Goal: Information Seeking & Learning: Learn about a topic

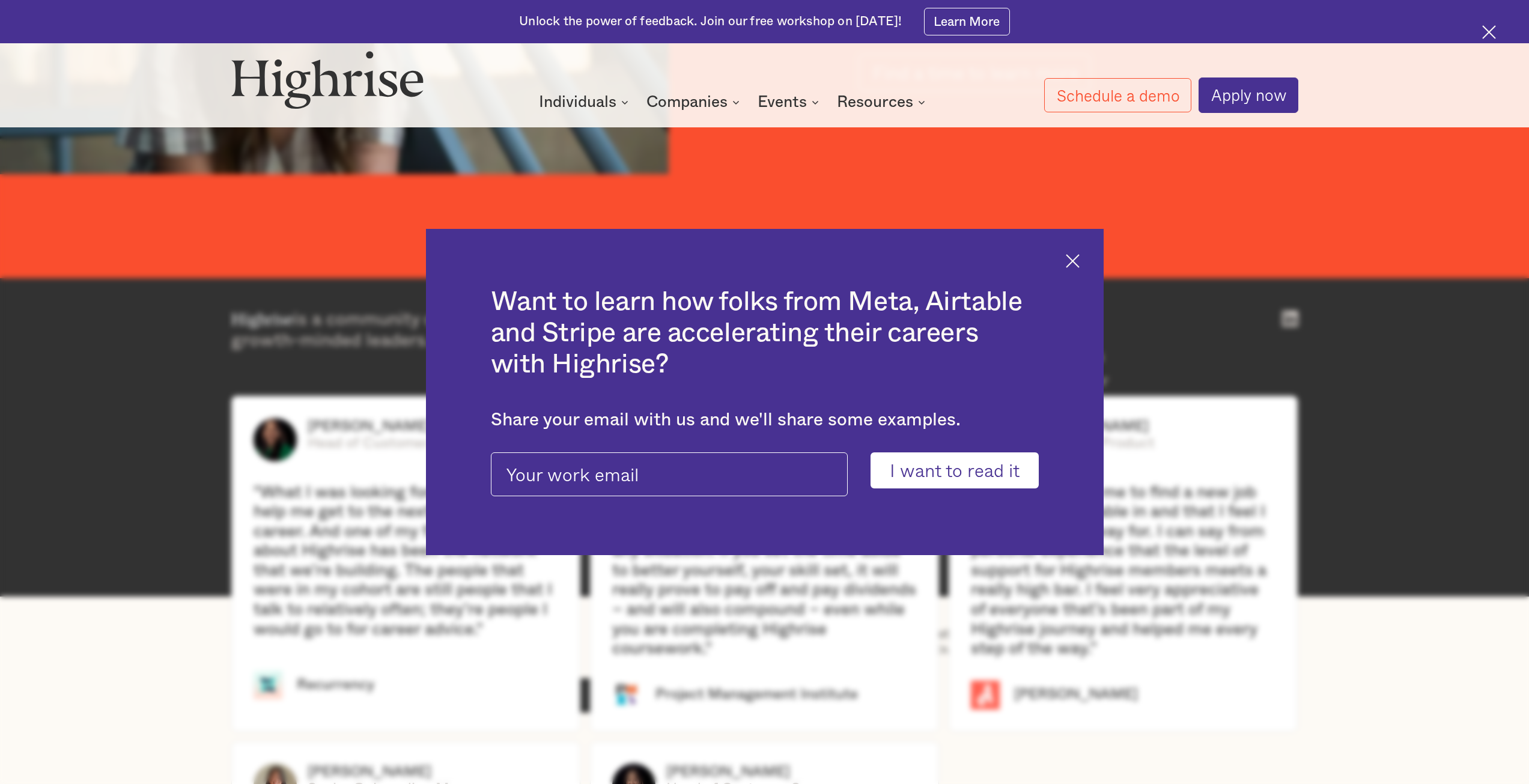
scroll to position [2643, 0]
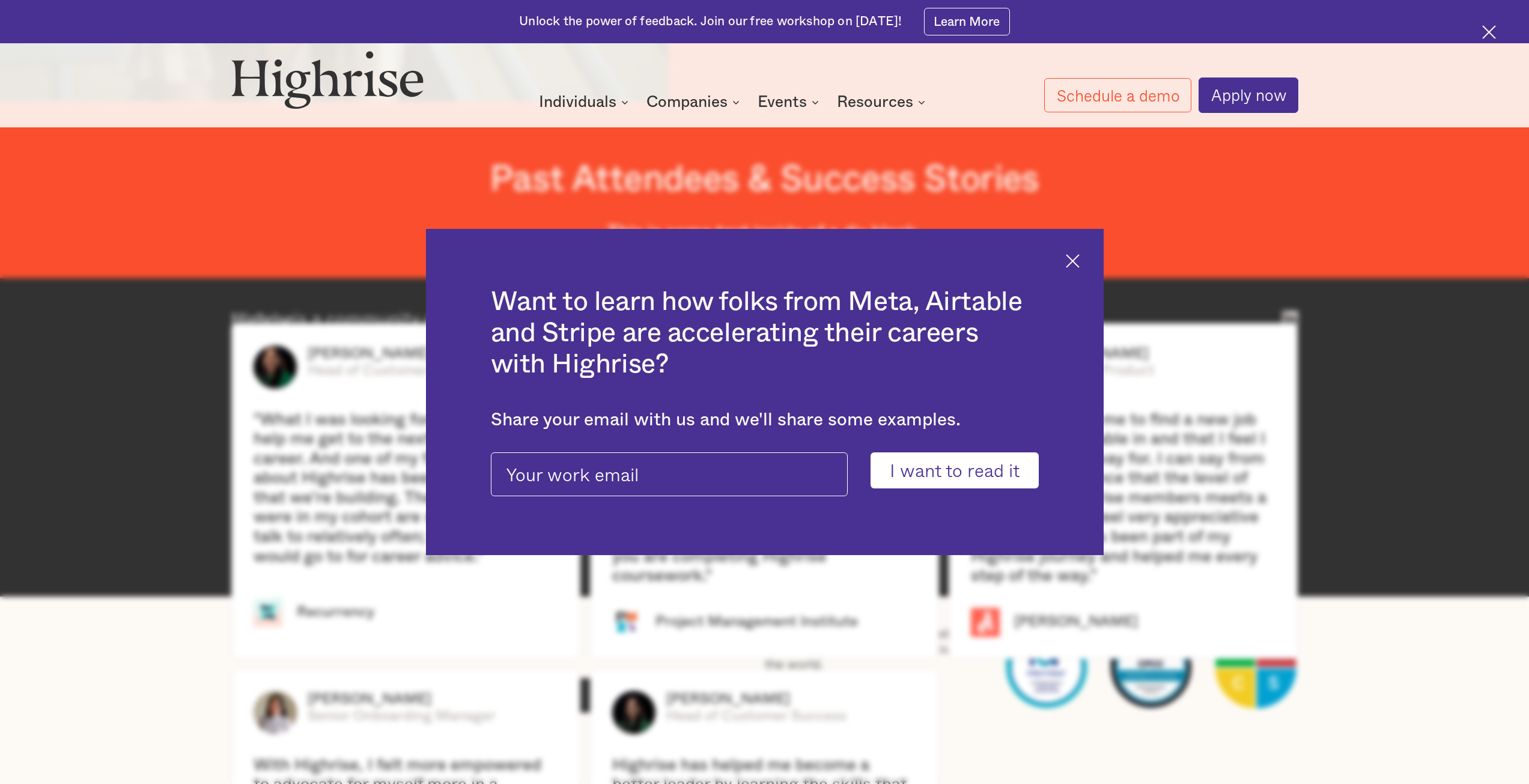
click at [1078, 262] on img at bounding box center [1073, 261] width 14 height 14
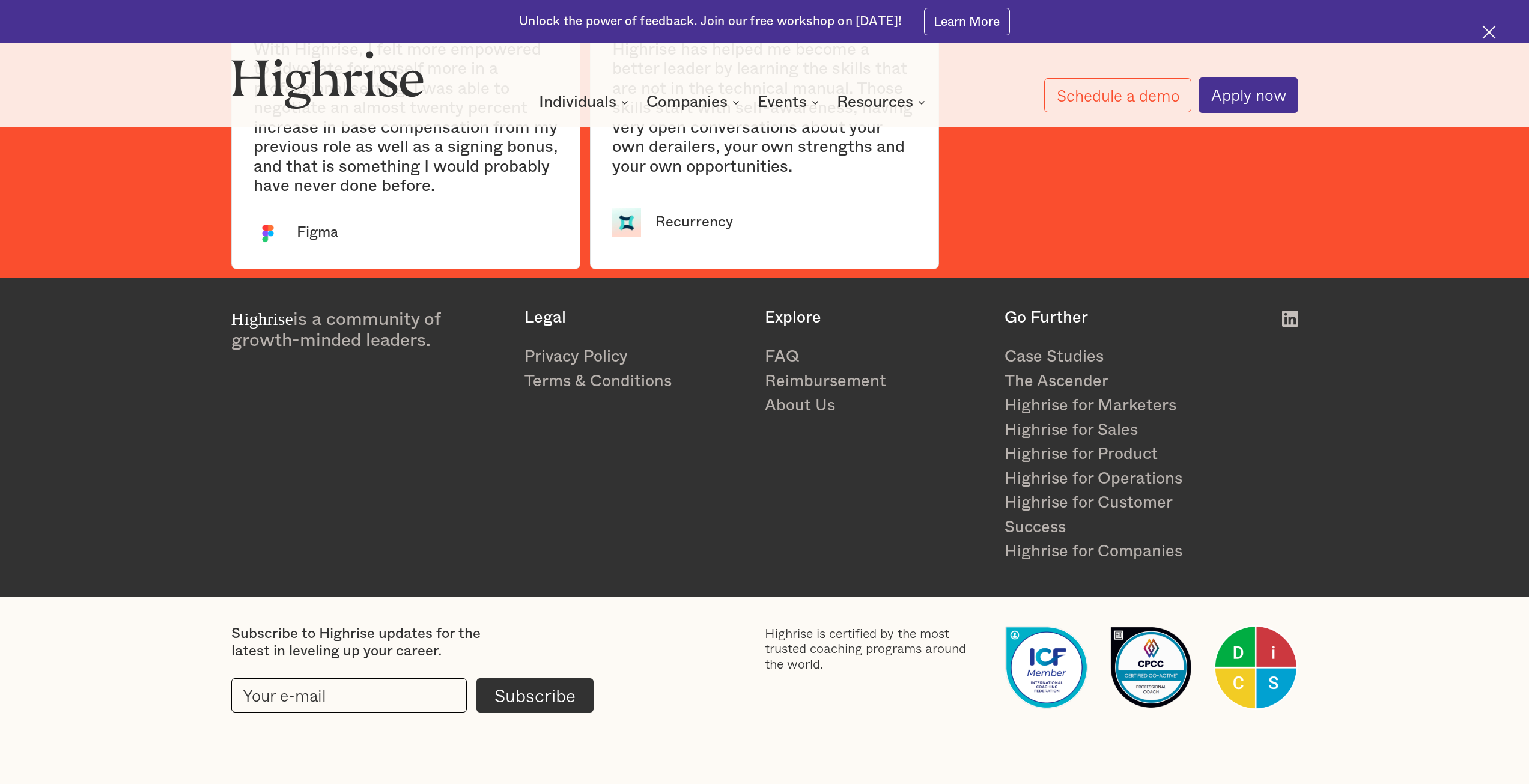
scroll to position [3405, 0]
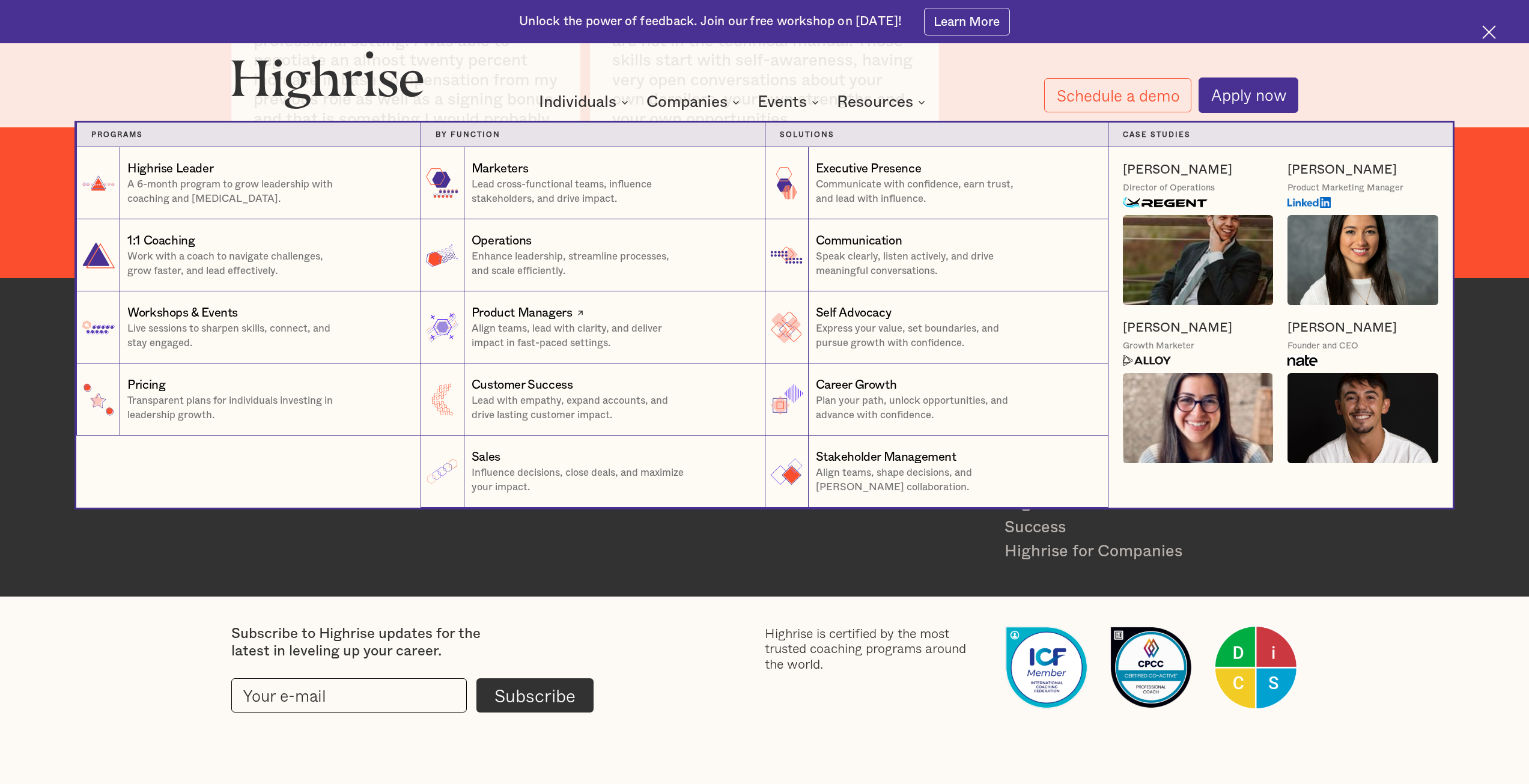
click at [640, 341] on p "Align teams, lead with clarity, and deliver impact in fast-paced settings." at bounding box center [580, 335] width 217 height 28
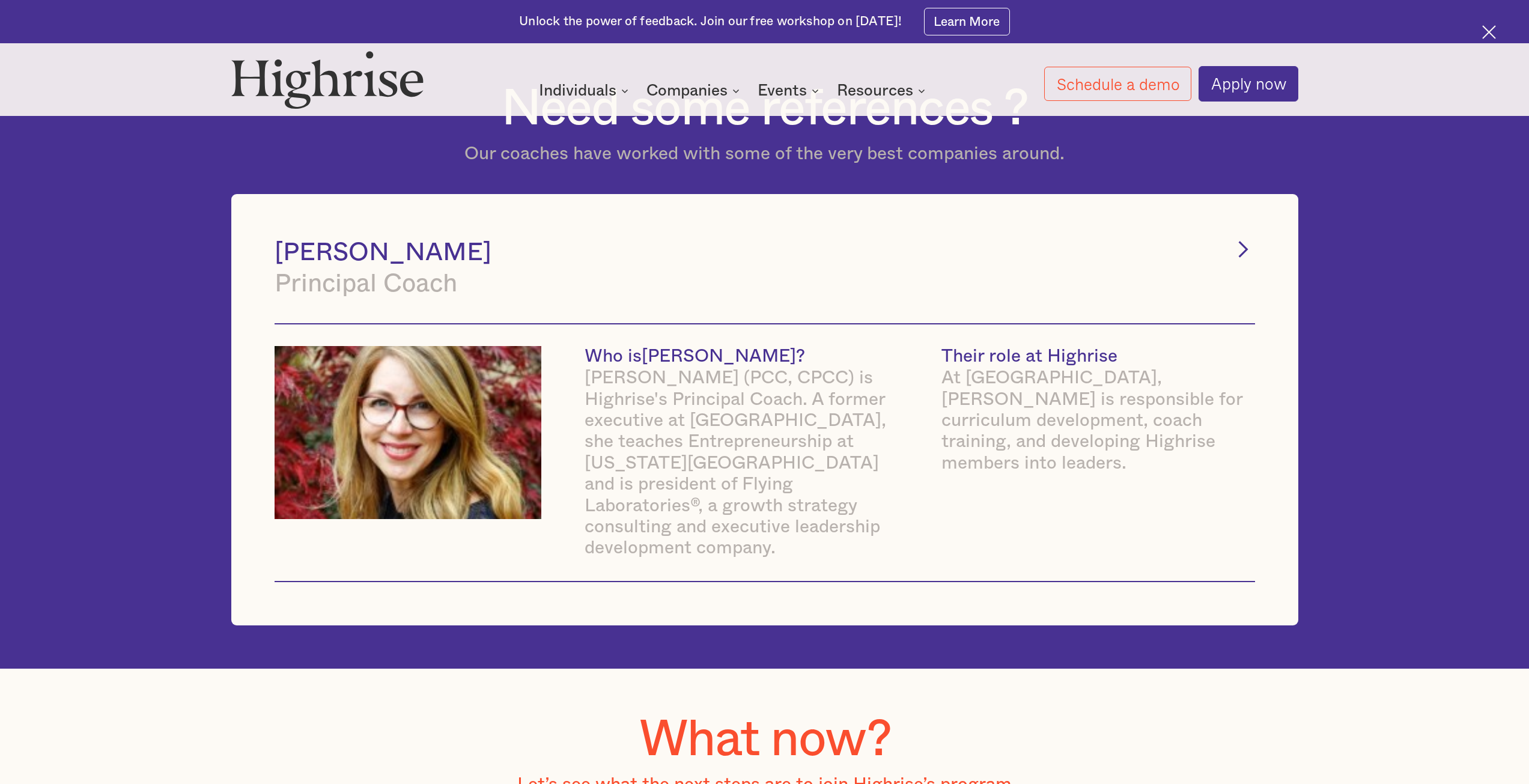
scroll to position [5226, 0]
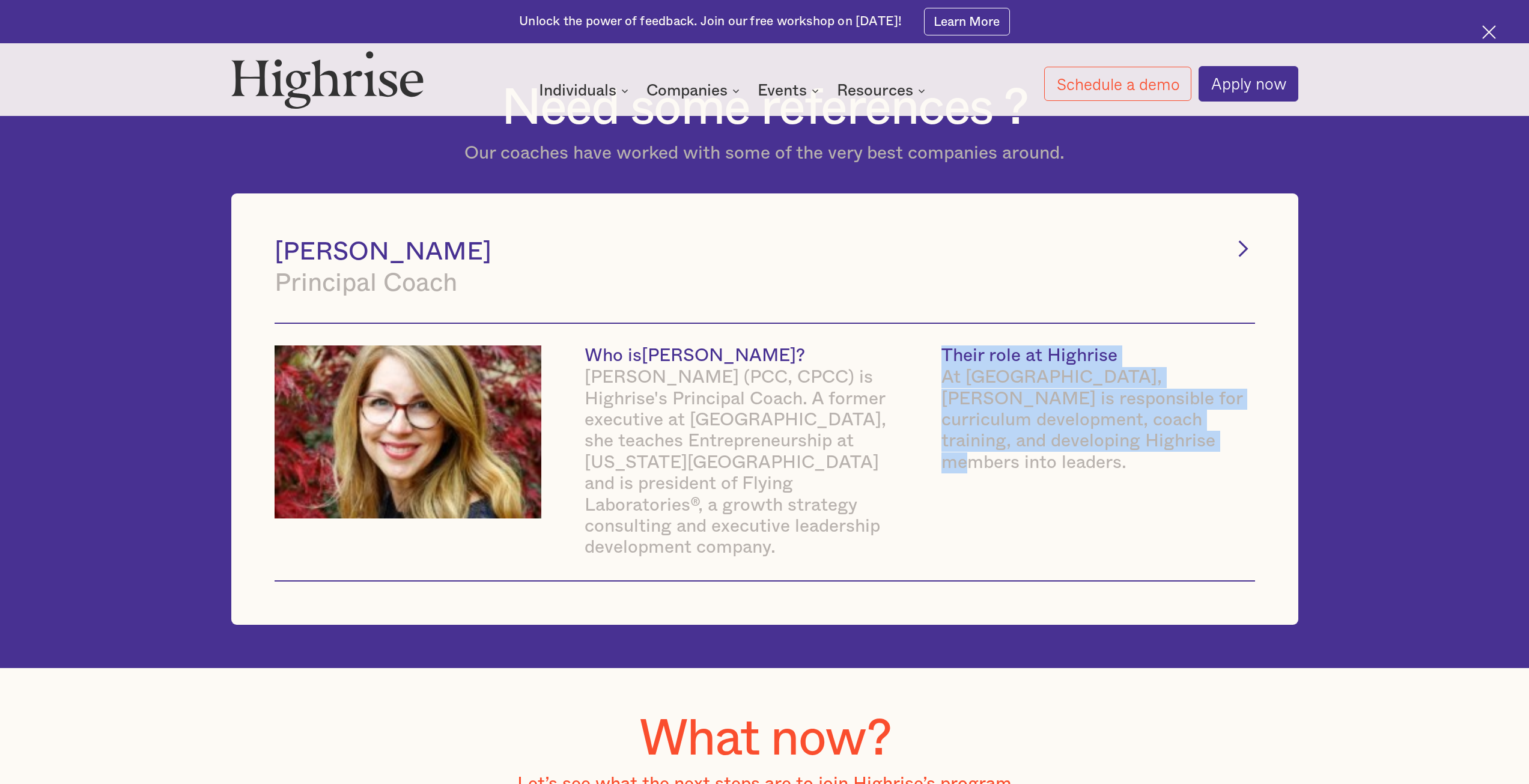
drag, startPoint x: 1146, startPoint y: 430, endPoint x: 935, endPoint y: 326, distance: 235.2
click at [935, 345] on div "Who is [PERSON_NAME] ? [PERSON_NAME] (PCC, CPCC) is Highrise's Principal Coach.…" at bounding box center [765, 452] width 980 height 212
click at [985, 427] on div "At [GEOGRAPHIC_DATA], [PERSON_NAME] is responsible for curriculum development, …" at bounding box center [1098, 419] width 313 height 106
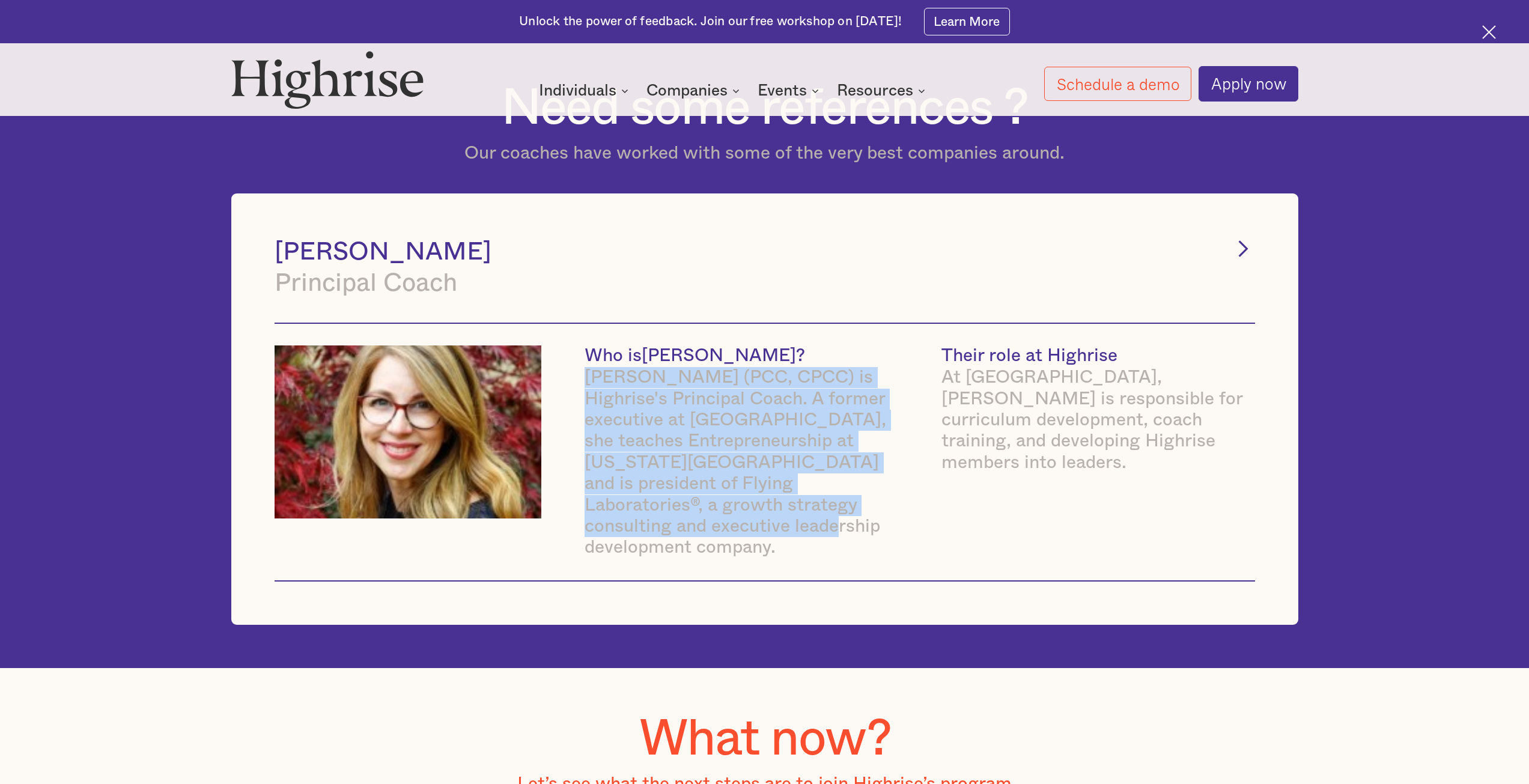
drag, startPoint x: 792, startPoint y: 513, endPoint x: 581, endPoint y: 360, distance: 260.6
click at [581, 360] on div "Who is [PERSON_NAME] ? [PERSON_NAME] (PCC, CPCC) is Highrise's Principal Coach.…" at bounding box center [765, 452] width 980 height 212
click at [855, 424] on div "[PERSON_NAME] (PCC, CPCC) is Highrise's Principal Coach. A former executive at …" at bounding box center [741, 463] width 313 height 192
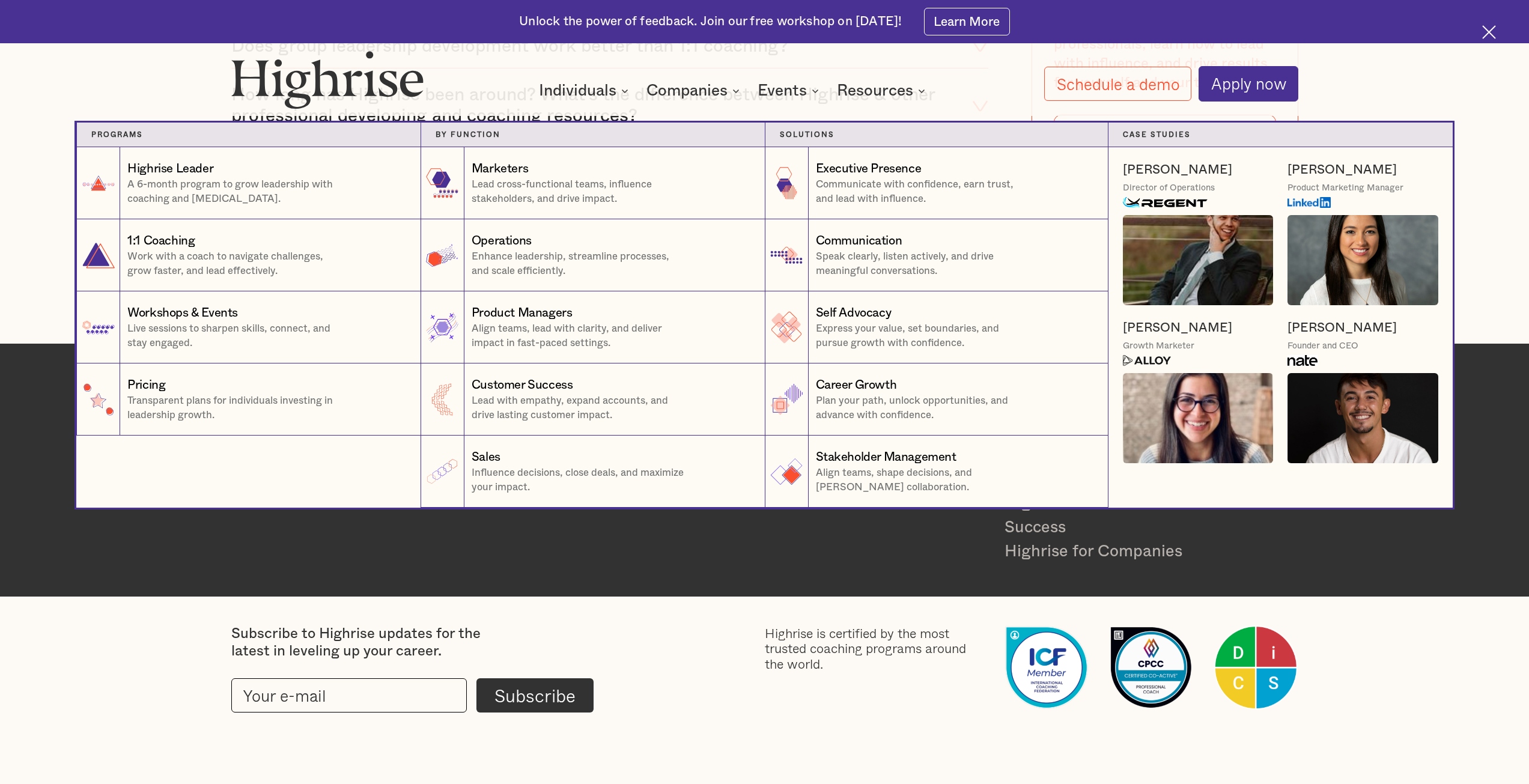
scroll to position [6735, 0]
